Goal: Transaction & Acquisition: Purchase product/service

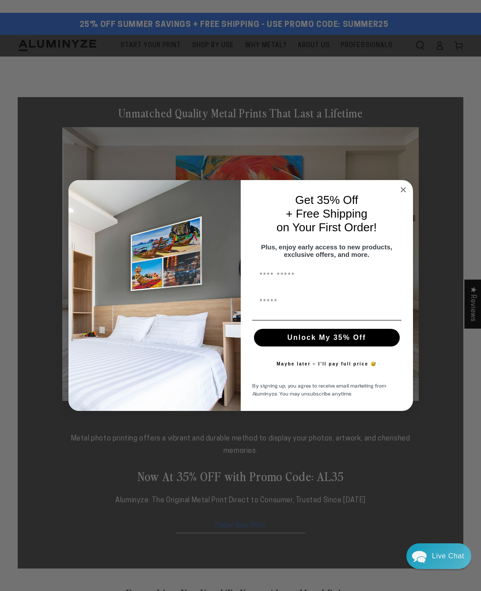
click at [403, 188] on icon "Close dialog" at bounding box center [403, 190] width 4 height 4
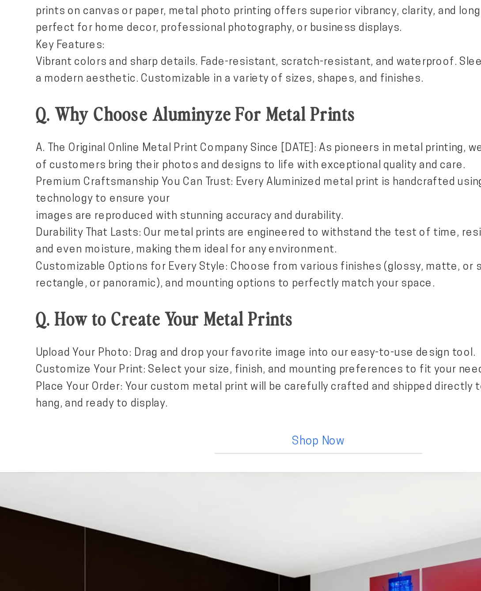
scroll to position [439, 0]
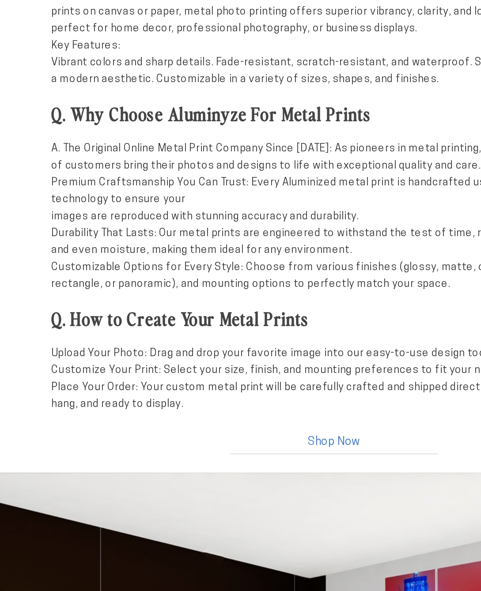
click at [216, 468] on link "Shop Now" at bounding box center [240, 477] width 132 height 19
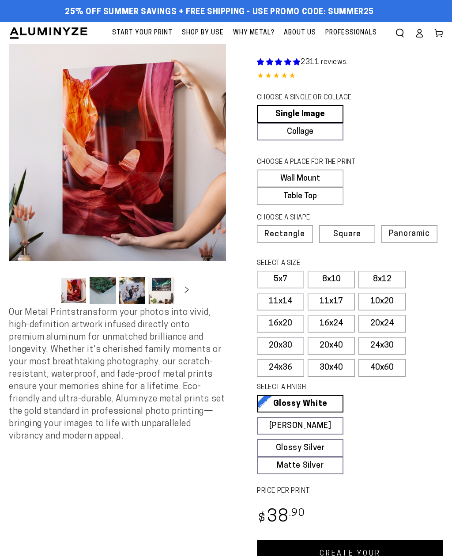
select select "**********"
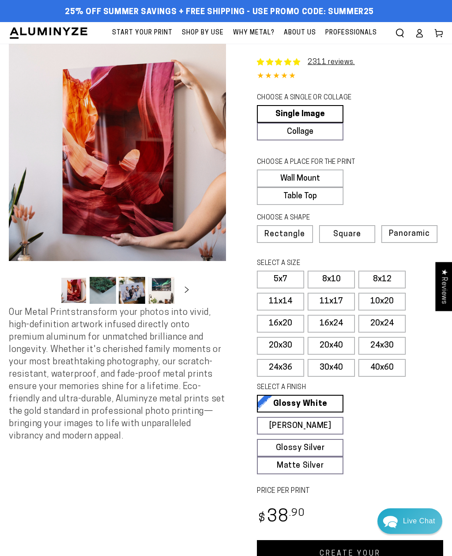
click at [385, 366] on label "40x60" at bounding box center [381, 368] width 47 height 18
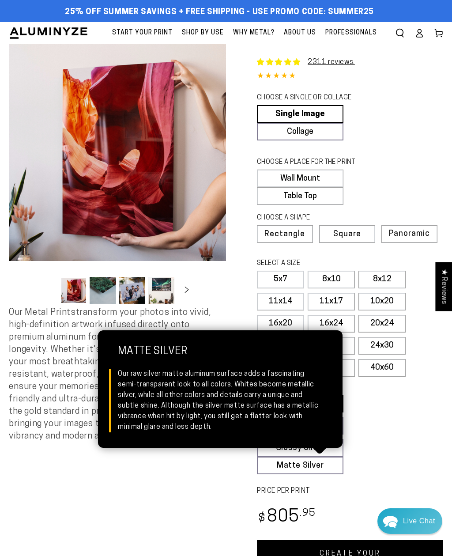
click at [302, 462] on link "Matte Silver Matte Silver Our raw silver matte aluminum surface adds a fascinat…" at bounding box center [300, 465] width 87 height 18
click at [388, 409] on fieldset "SELECT A FINISH Learn more Glossy White Glossy White Our bright white glossy su…" at bounding box center [347, 428] width 181 height 91
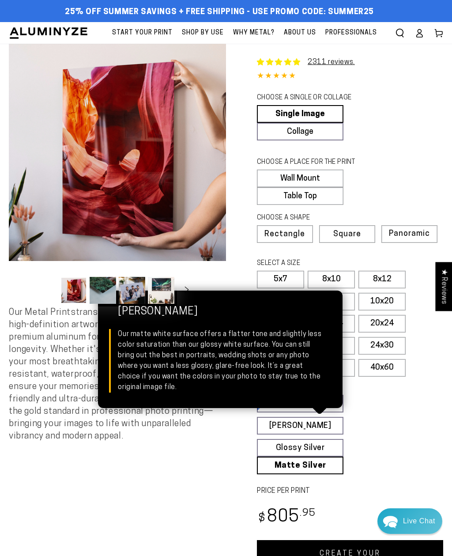
click at [317, 421] on link "Matte White Matte White Our matte white surface offers a flatter tone and sligh…" at bounding box center [300, 426] width 87 height 18
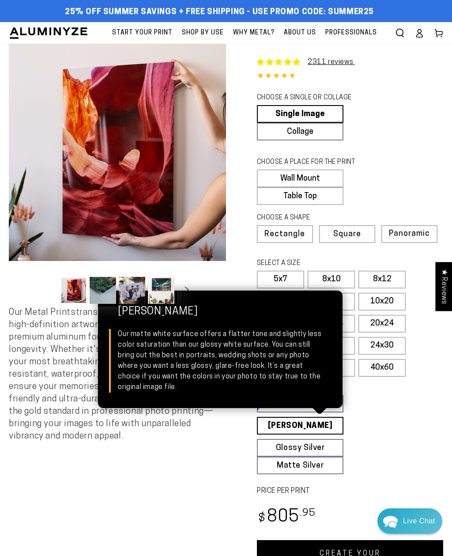
click at [403, 436] on fieldset "SELECT A FINISH Learn more Glossy White Glossy White Our bright white glossy su…" at bounding box center [347, 428] width 181 height 91
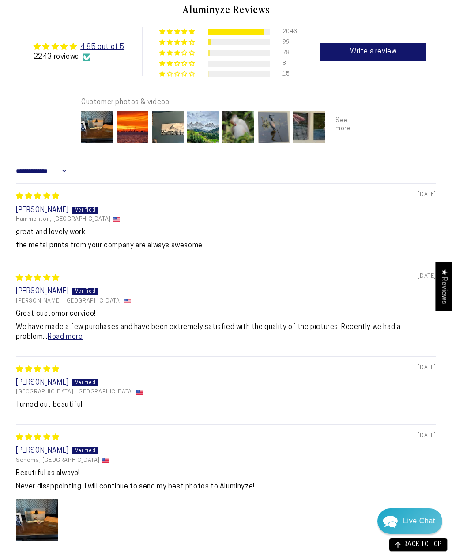
scroll to position [620, 0]
